Goal: Task Accomplishment & Management: Complete application form

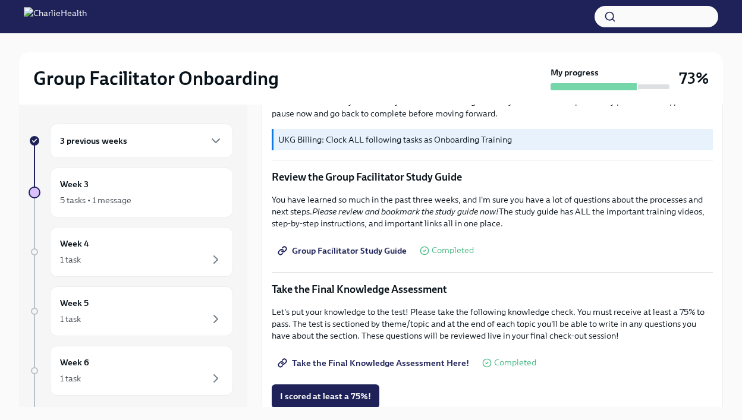
scroll to position [472, 0]
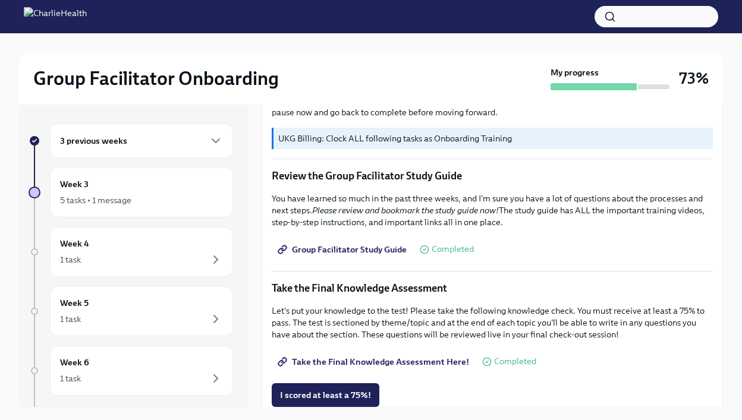
click at [394, 364] on span "Take the Final Knowledge Assessment Here!" at bounding box center [374, 362] width 189 height 12
click at [344, 395] on span "I scored at least a 75%!" at bounding box center [325, 396] width 91 height 12
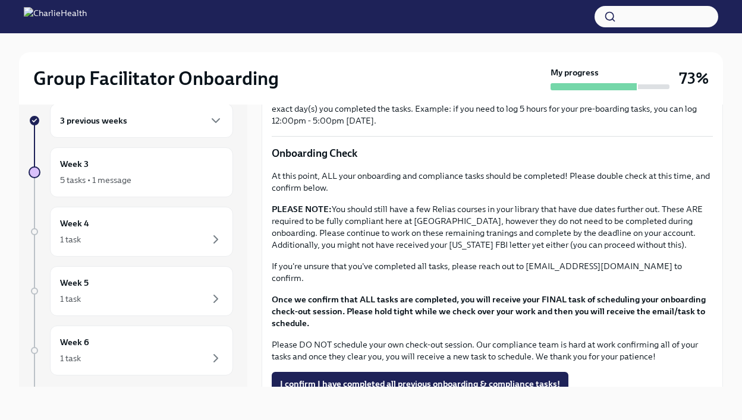
scroll to position [868, 0]
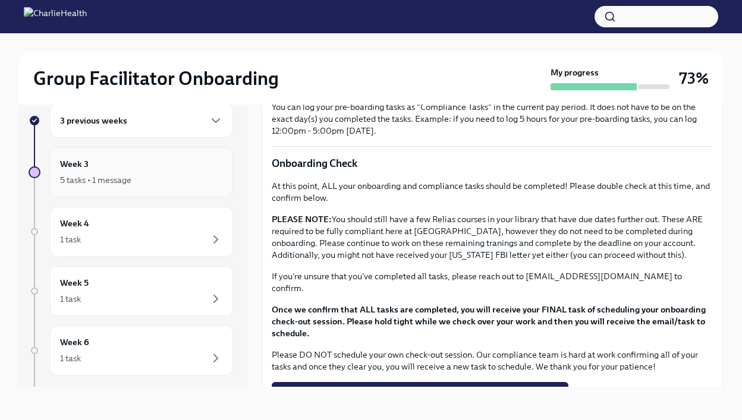
click at [145, 184] on div "5 tasks • 1 message" at bounding box center [141, 180] width 163 height 14
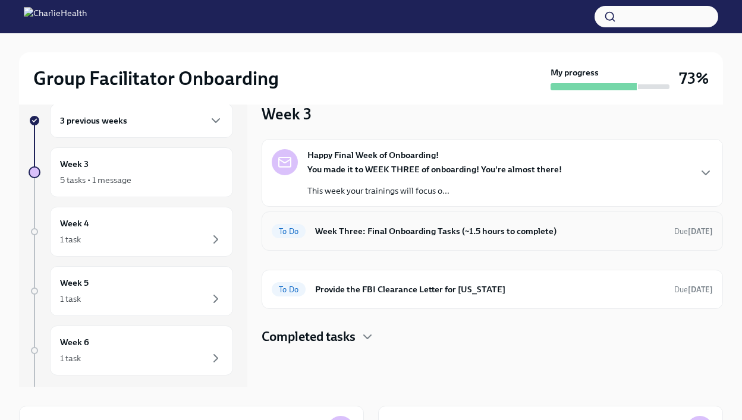
click at [430, 235] on h6 "Week Three: Final Onboarding Tasks (~1.5 hours to complete)" at bounding box center [490, 231] width 350 height 13
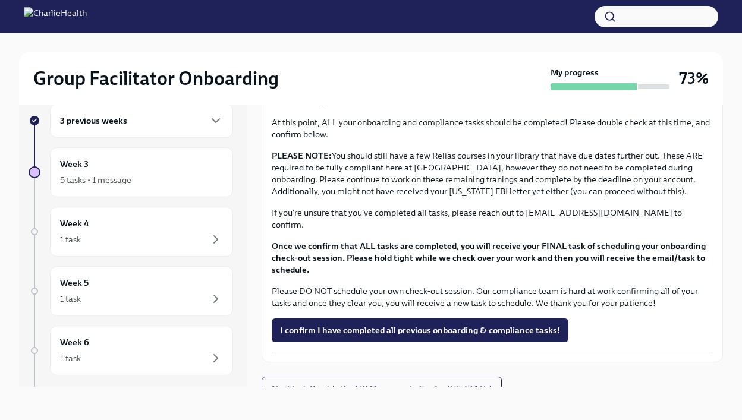
scroll to position [933, 0]
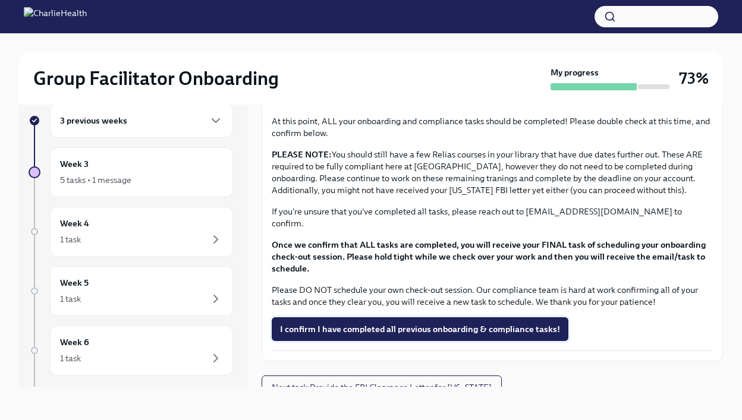
click at [550, 324] on span "I confirm I have completed all previous onboarding & compliance tasks!" at bounding box center [420, 330] width 280 height 12
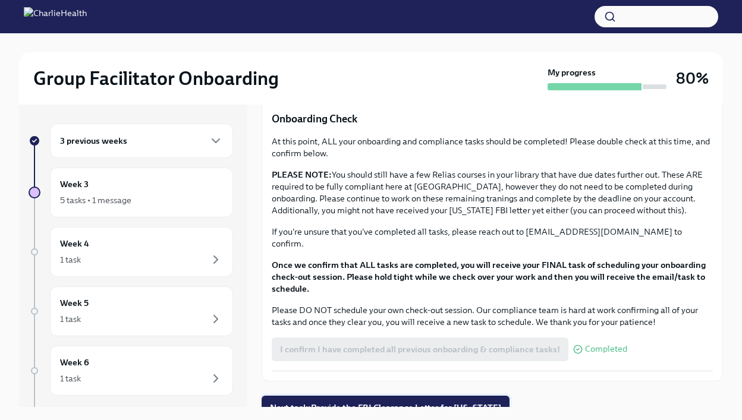
click at [449, 402] on span "Next task : Provide the FBI Clearance Letter for [US_STATE]" at bounding box center [385, 408] width 231 height 12
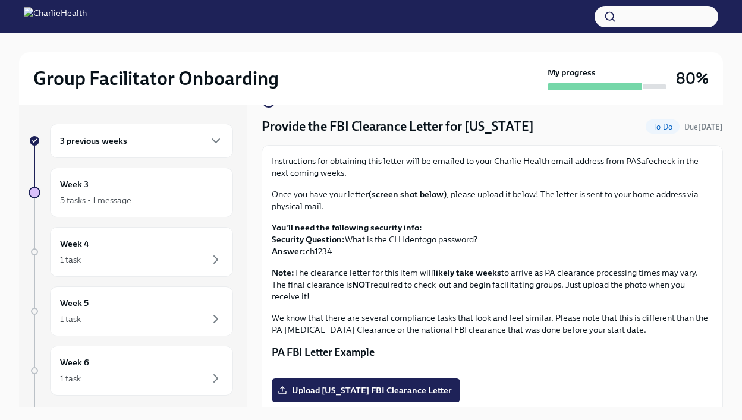
scroll to position [211, 0]
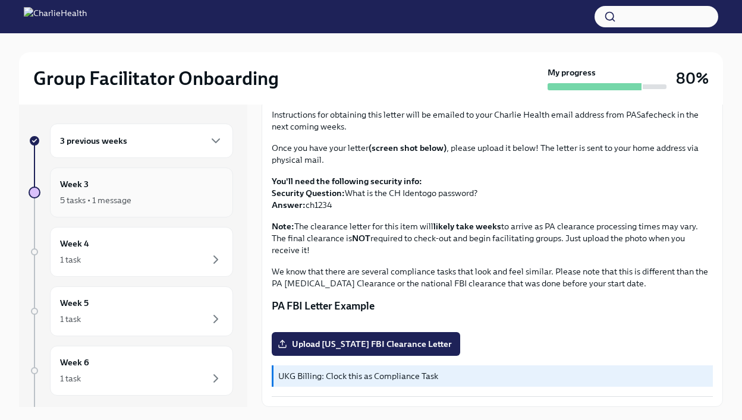
click at [177, 193] on div "5 tasks • 1 message" at bounding box center [141, 200] width 163 height 14
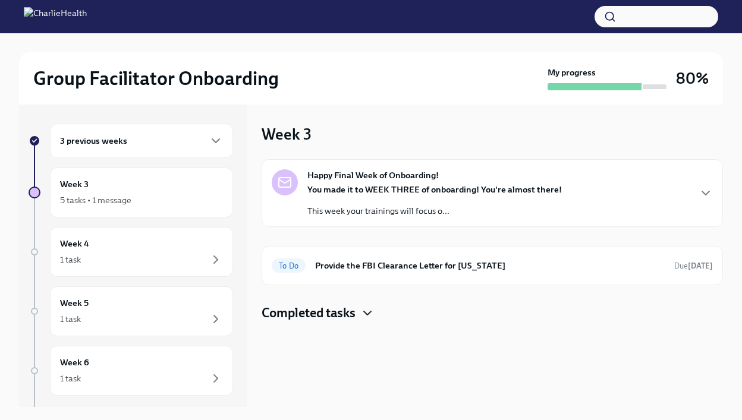
click at [362, 312] on icon "button" at bounding box center [367, 313] width 14 height 14
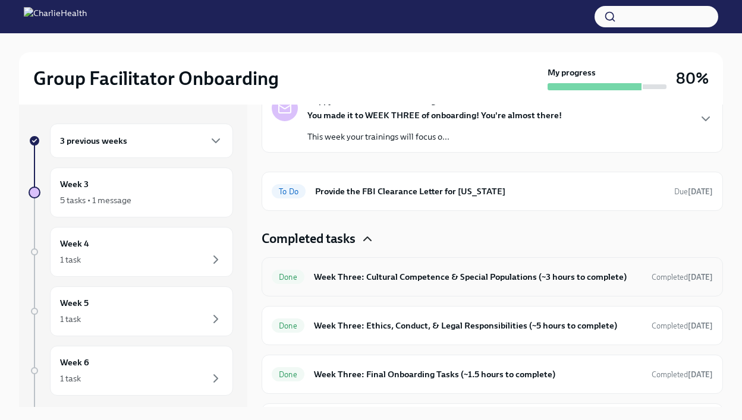
scroll to position [110, 0]
